Goal: Task Accomplishment & Management: Use online tool/utility

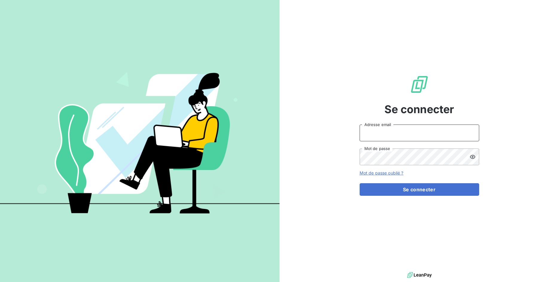
click at [385, 137] on input "Adresse email" at bounding box center [420, 132] width 120 height 17
drag, startPoint x: 380, startPoint y: 133, endPoint x: 417, endPoint y: 135, distance: 36.8
click at [417, 135] on input "admin@3dcelo" at bounding box center [420, 132] width 120 height 17
paste input "maire"
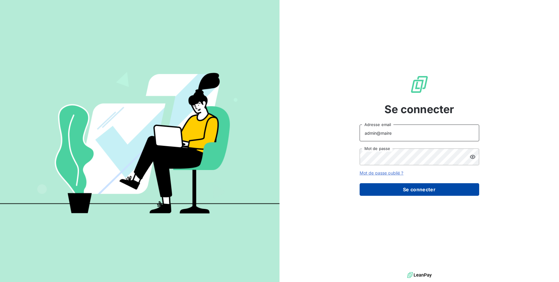
type input "admin@maire"
click at [414, 190] on button "Se connecter" at bounding box center [420, 189] width 120 height 13
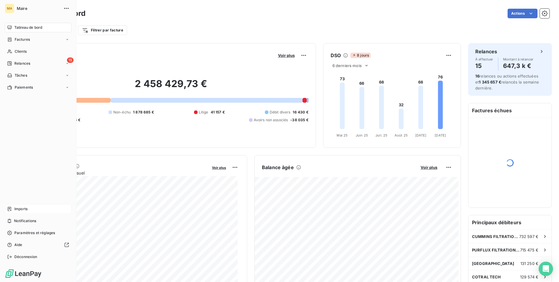
click at [11, 207] on icon at bounding box center [9, 208] width 5 height 5
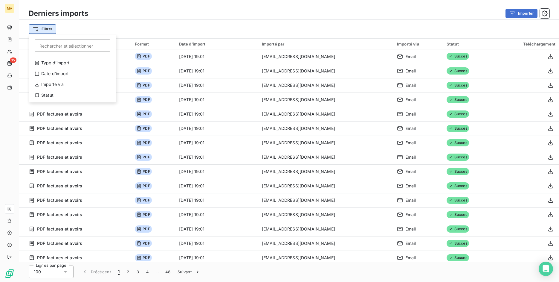
click at [56, 30] on html "MA 15 Derniers imports Importer Filtrer Rechercher et sélectionner Type d’impor…" at bounding box center [279, 141] width 559 height 282
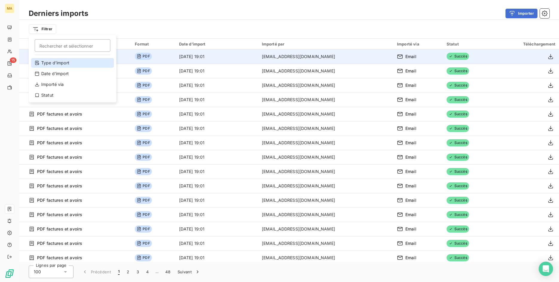
click at [66, 61] on div "Type d’import" at bounding box center [72, 63] width 83 height 10
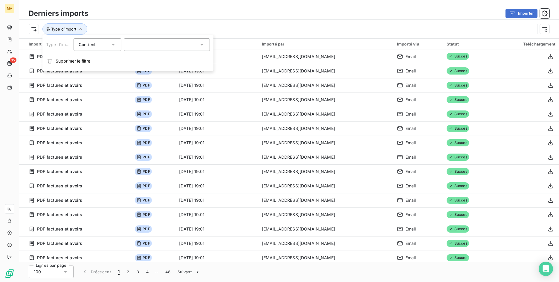
click at [138, 48] on div at bounding box center [167, 44] width 86 height 13
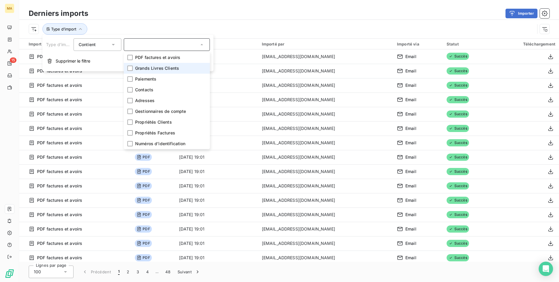
click at [149, 66] on span "Grands Livres Clients" at bounding box center [157, 68] width 44 height 6
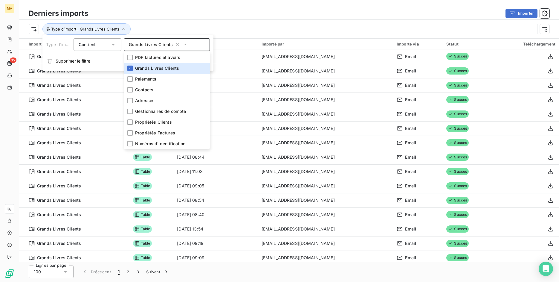
click at [278, 33] on div "Type d’import : Grands Livres Clients" at bounding box center [282, 28] width 506 height 11
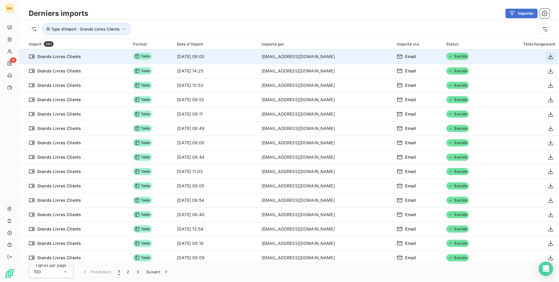
click at [548, 56] on icon "button" at bounding box center [551, 57] width 6 height 6
